Goal: Transaction & Acquisition: Purchase product/service

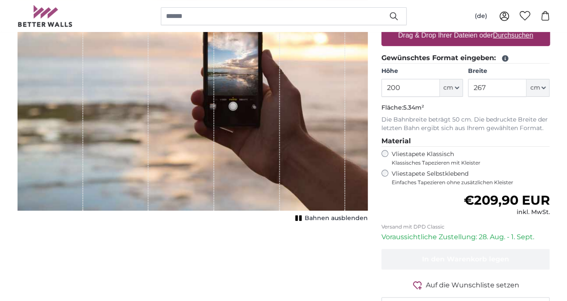
scroll to position [171, 0]
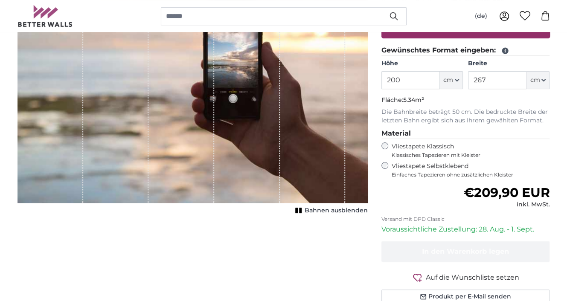
click at [320, 212] on span "Bahnen ausblenden" at bounding box center [336, 211] width 63 height 9
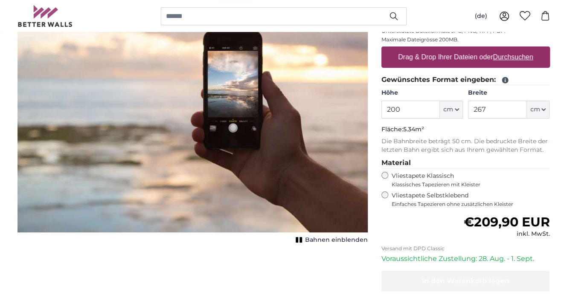
scroll to position [128, 0]
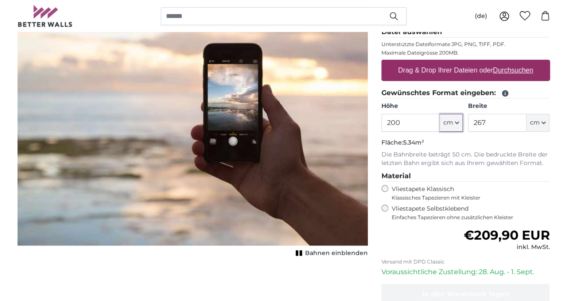
click at [447, 119] on span "cm" at bounding box center [449, 123] width 10 height 9
click at [449, 122] on span "cm" at bounding box center [449, 123] width 10 height 9
click at [416, 123] on input "200" at bounding box center [411, 123] width 58 height 18
click at [310, 254] on span "Bahnen einblenden" at bounding box center [336, 253] width 63 height 9
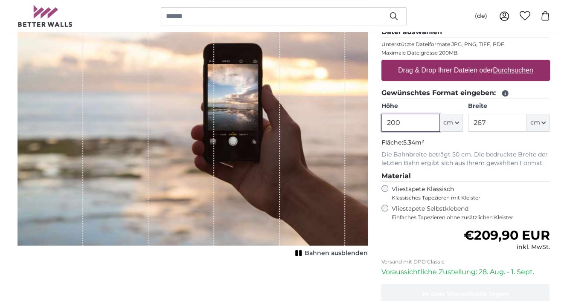
click at [412, 118] on input "200" at bounding box center [411, 123] width 58 height 18
type input "2"
type input "140"
click at [499, 123] on input "267" at bounding box center [497, 123] width 58 height 18
type input "285"
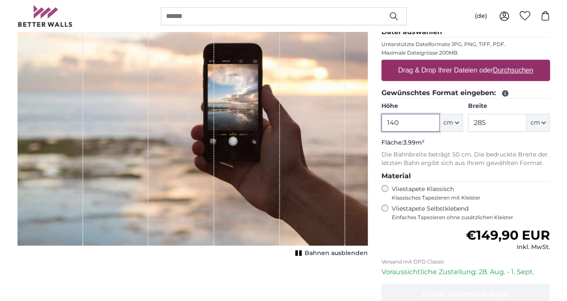
click at [405, 123] on input "140" at bounding box center [411, 123] width 58 height 18
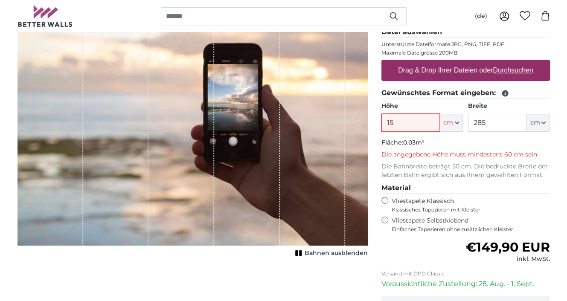
type input "150"
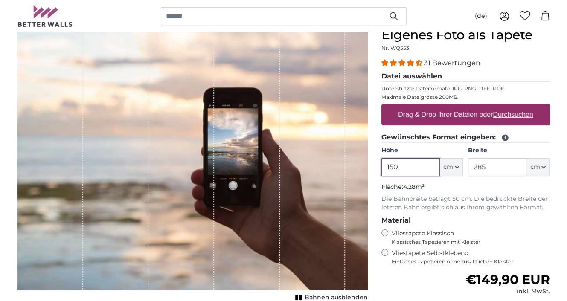
scroll to position [43, 0]
